Goal: Use online tool/utility: Utilize a website feature to perform a specific function

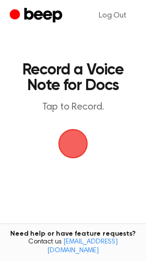
click at [81, 144] on span "button" at bounding box center [72, 143] width 27 height 27
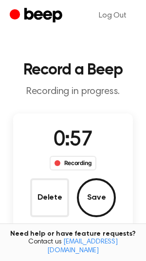
click at [96, 193] on button "Save" at bounding box center [96, 197] width 39 height 39
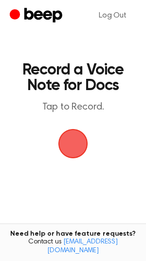
click at [67, 147] on span "button" at bounding box center [73, 144] width 30 height 30
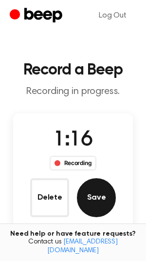
click at [82, 197] on button "Save" at bounding box center [96, 197] width 39 height 39
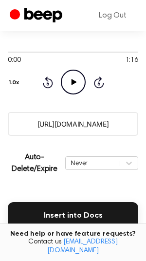
scroll to position [162, 0]
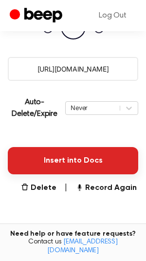
click at [69, 164] on button "Insert into Docs" at bounding box center [73, 160] width 131 height 27
